Goal: Information Seeking & Learning: Learn about a topic

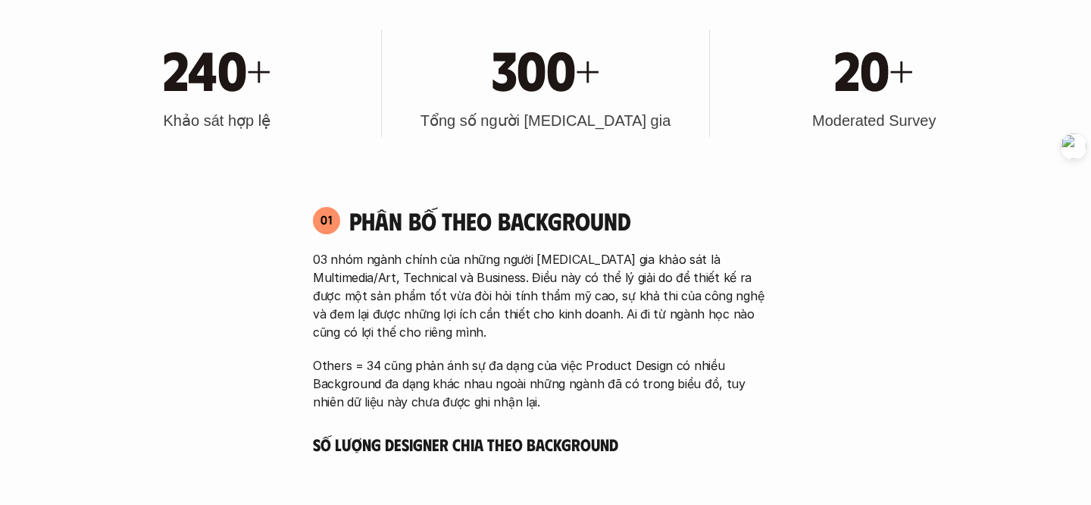
scroll to position [712, 0]
drag, startPoint x: 802, startPoint y: 124, endPoint x: 887, endPoint y: 124, distance: 84.9
click at [887, 124] on div "20+ Moderated Survey" at bounding box center [874, 83] width 313 height 108
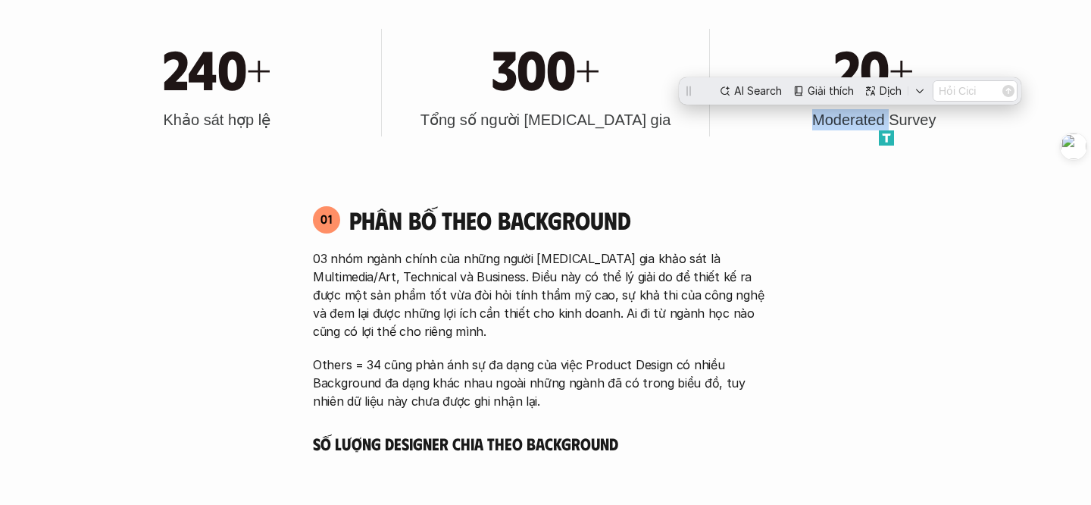
scroll to position [0, 0]
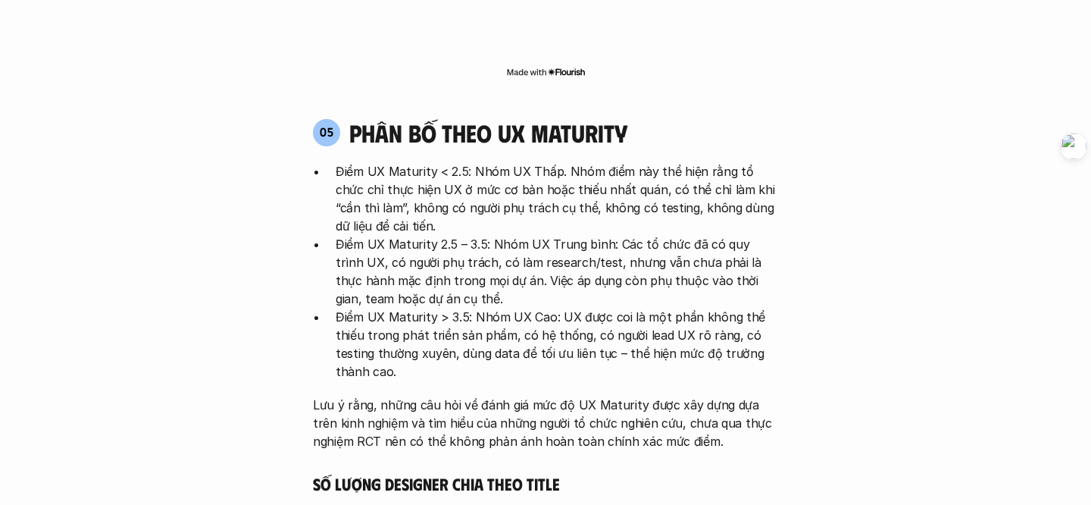
scroll to position [3050, 0]
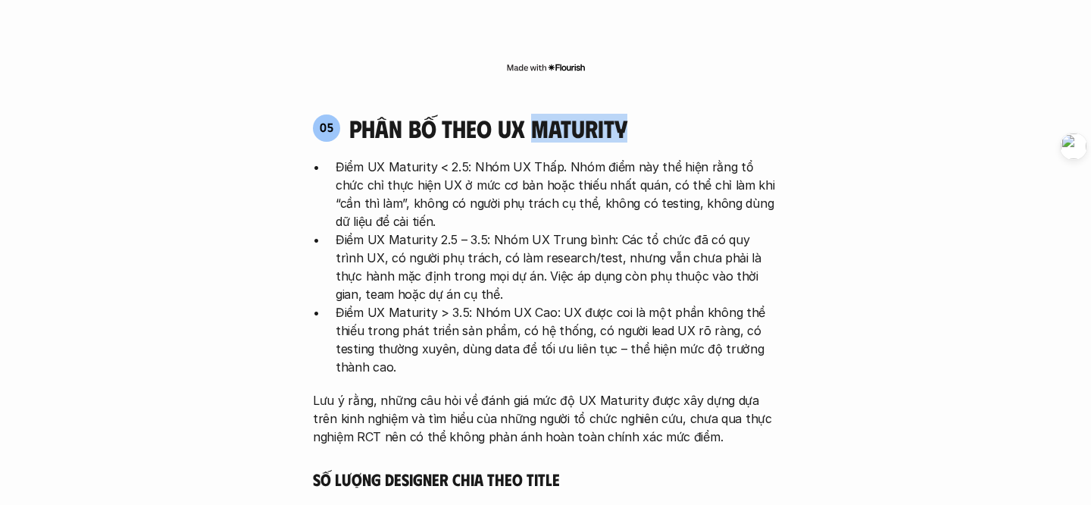
drag, startPoint x: 640, startPoint y: 62, endPoint x: 536, endPoint y: 62, distance: 103.8
click at [536, 114] on div "05 phân bố theo ux maturity" at bounding box center [545, 128] width 465 height 29
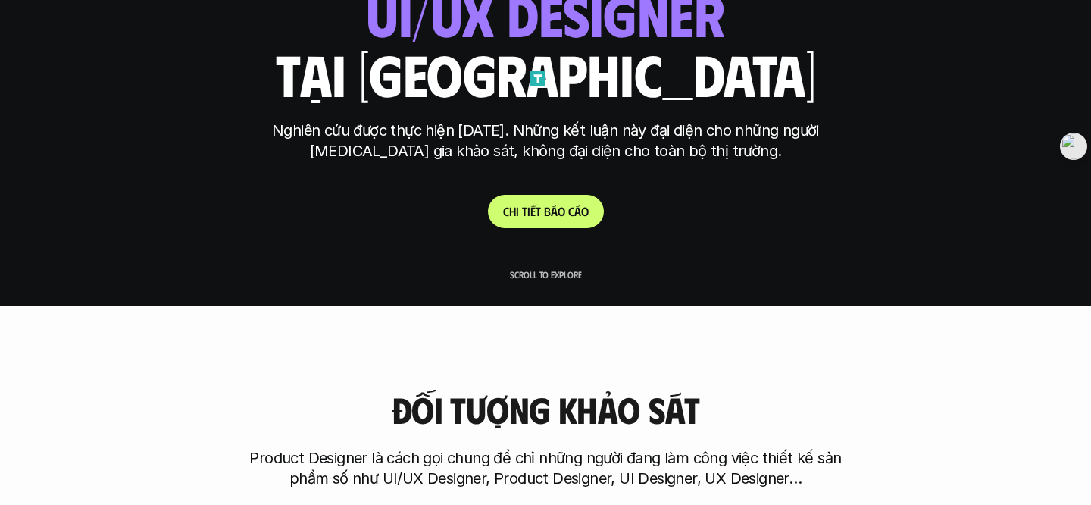
scroll to position [0, 0]
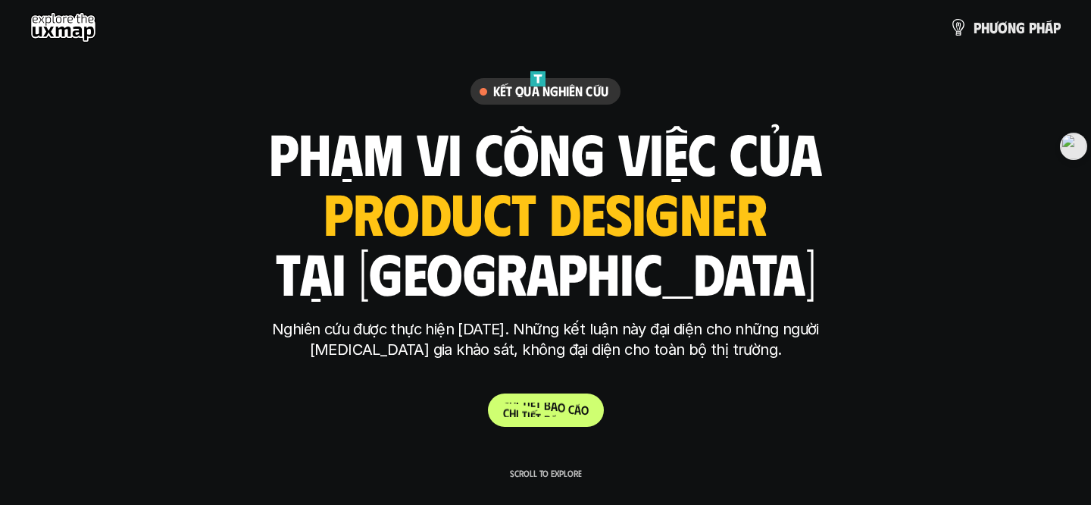
click at [546, 412] on p "C h i t i ế t b á o c á o" at bounding box center [546, 409] width 86 height 14
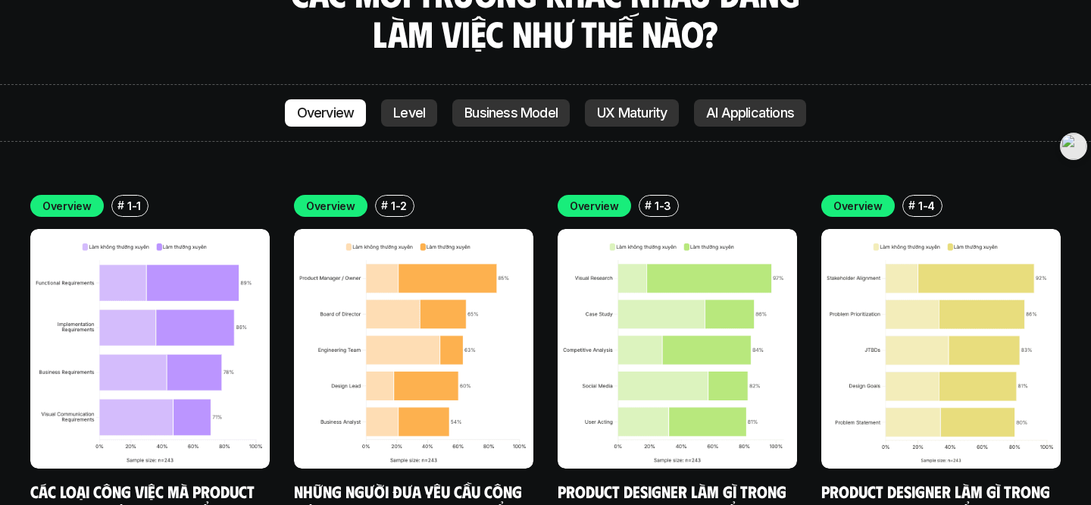
scroll to position [4300, 0]
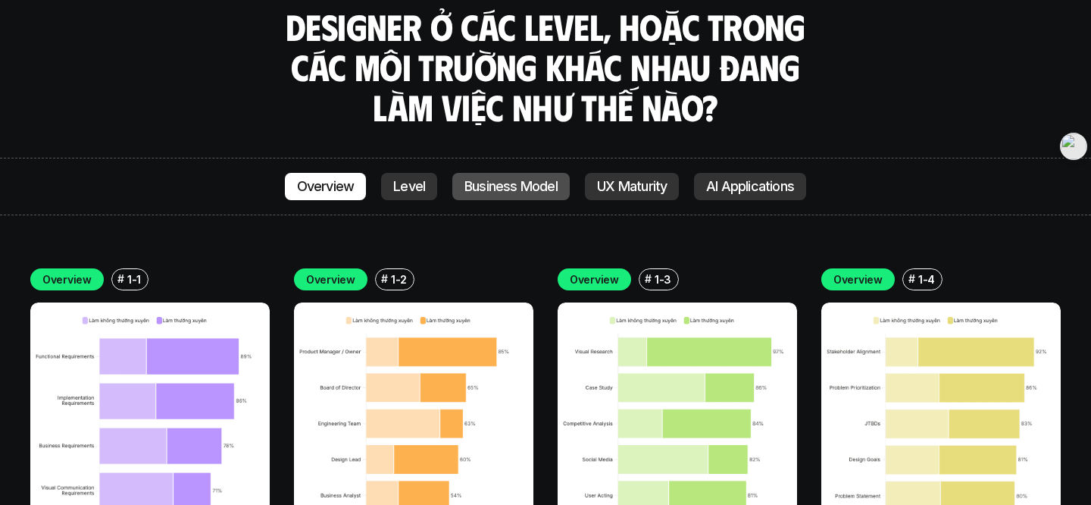
click at [509, 173] on link "Business Model" at bounding box center [510, 186] width 117 height 27
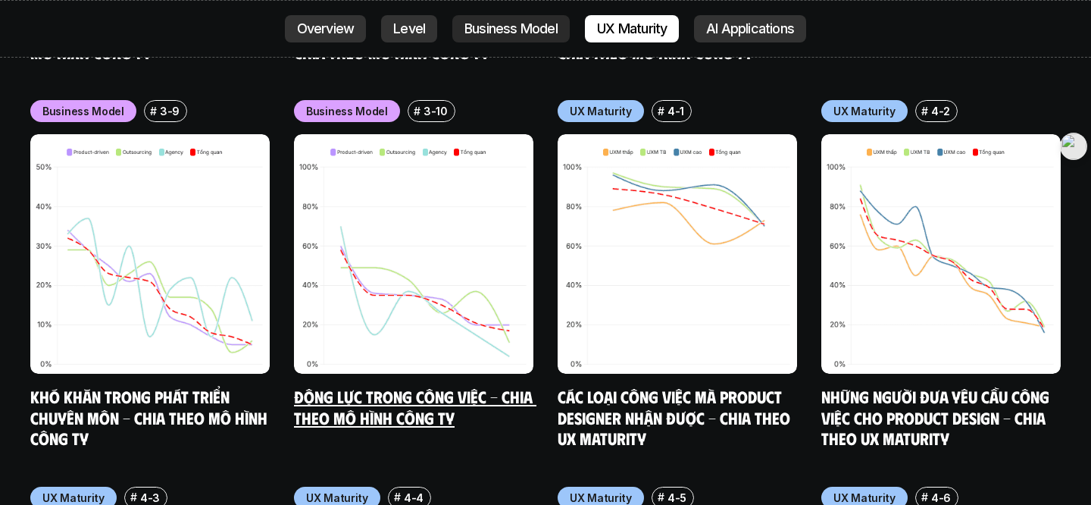
scroll to position [7172, 0]
